Goal: Task Accomplishment & Management: Manage account settings

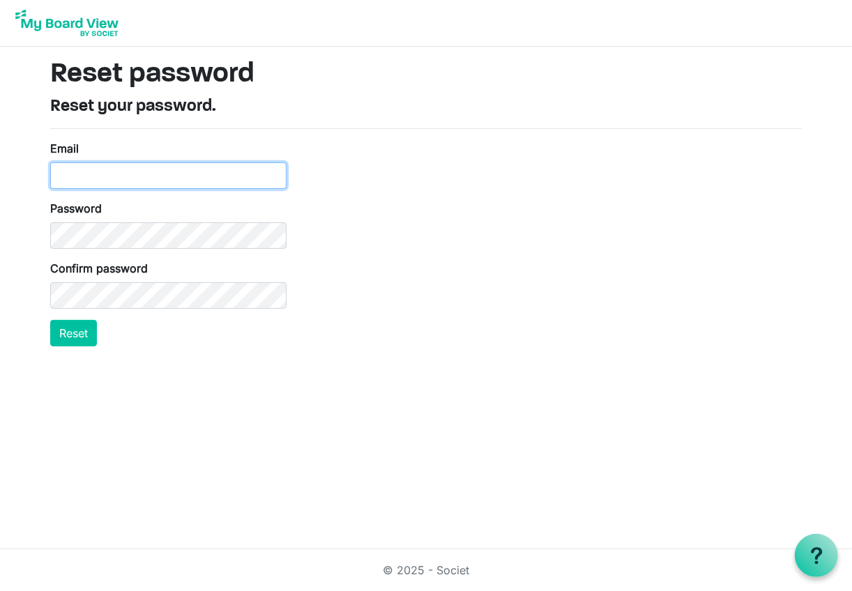
click at [123, 174] on input "Email" at bounding box center [168, 175] width 236 height 26
type input "[PERSON_NAME][EMAIL_ADDRESS][DOMAIN_NAME]"
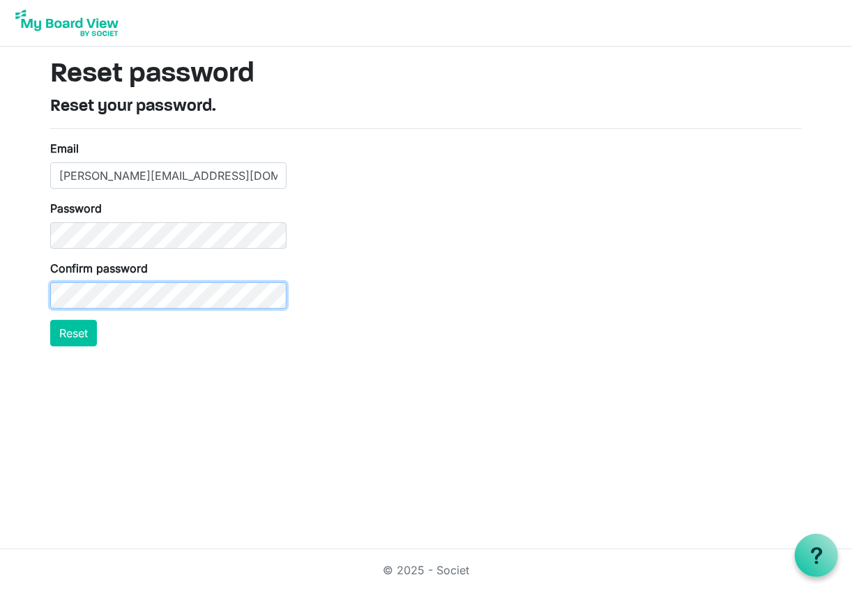
click at [50, 320] on button "Reset" at bounding box center [73, 333] width 47 height 26
